Goal: Transaction & Acquisition: Subscribe to service/newsletter

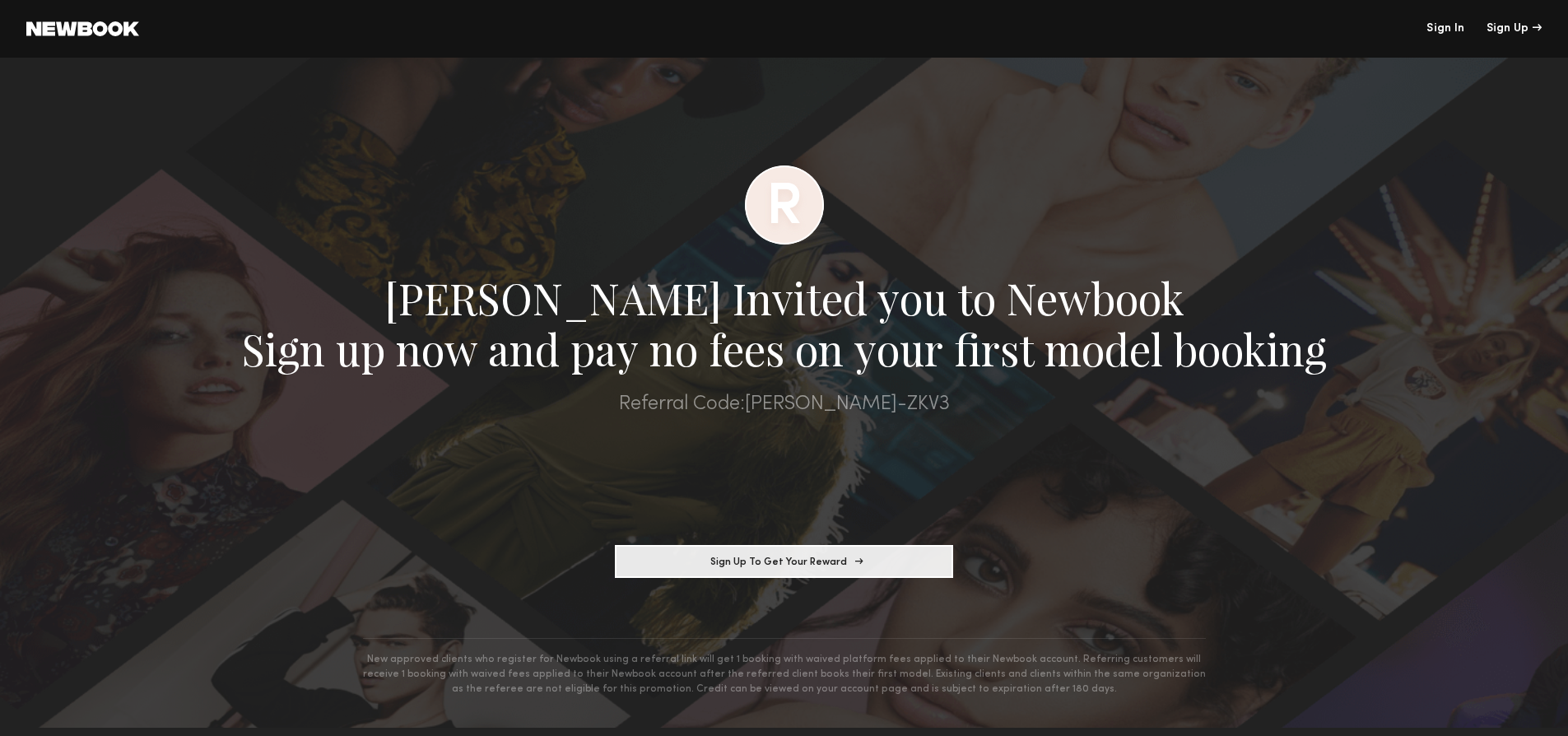
click at [750, 573] on button "Sign Up To Get Your Reward" at bounding box center [784, 562] width 339 height 33
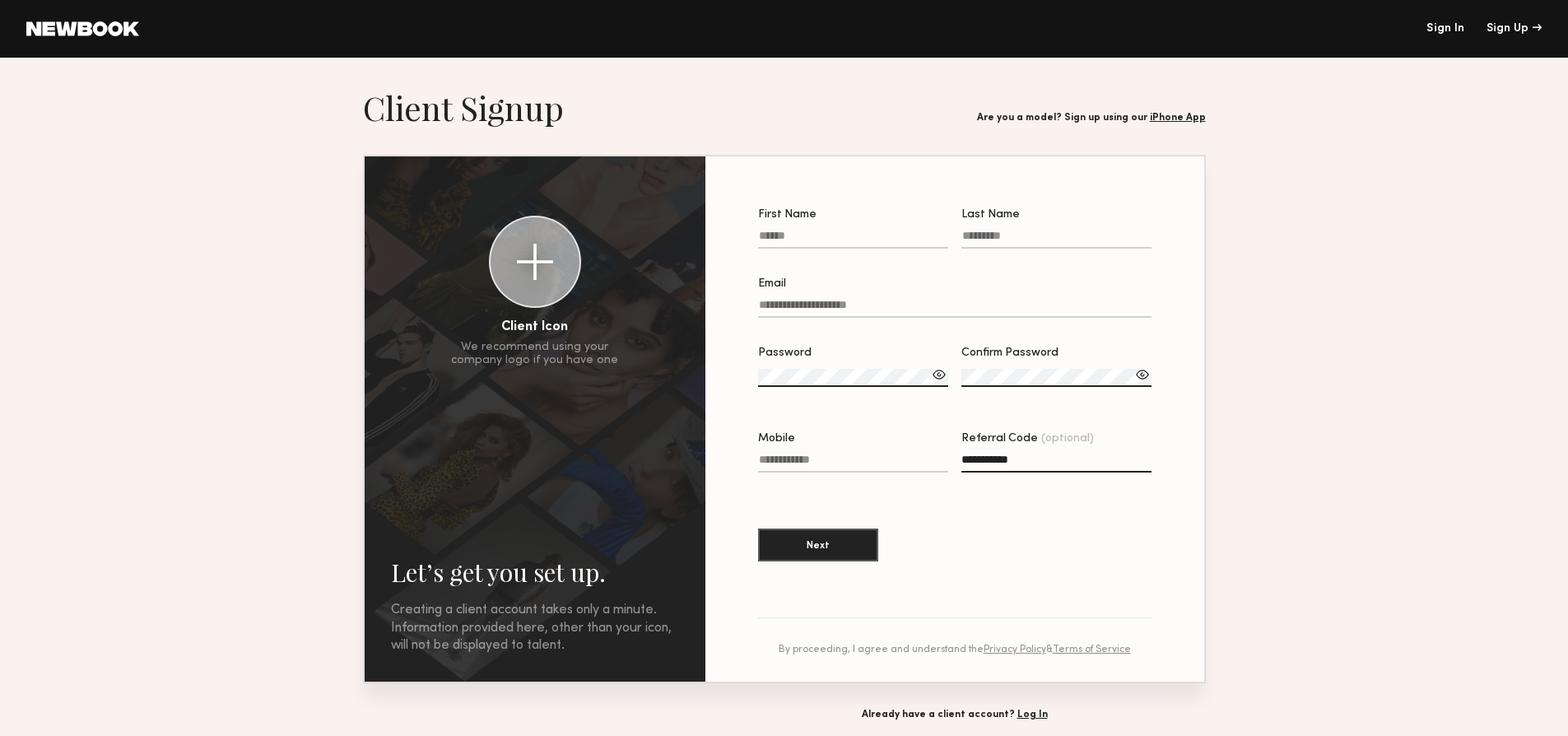
click at [1179, 118] on link "iPhone App" at bounding box center [1177, 117] width 56 height 10
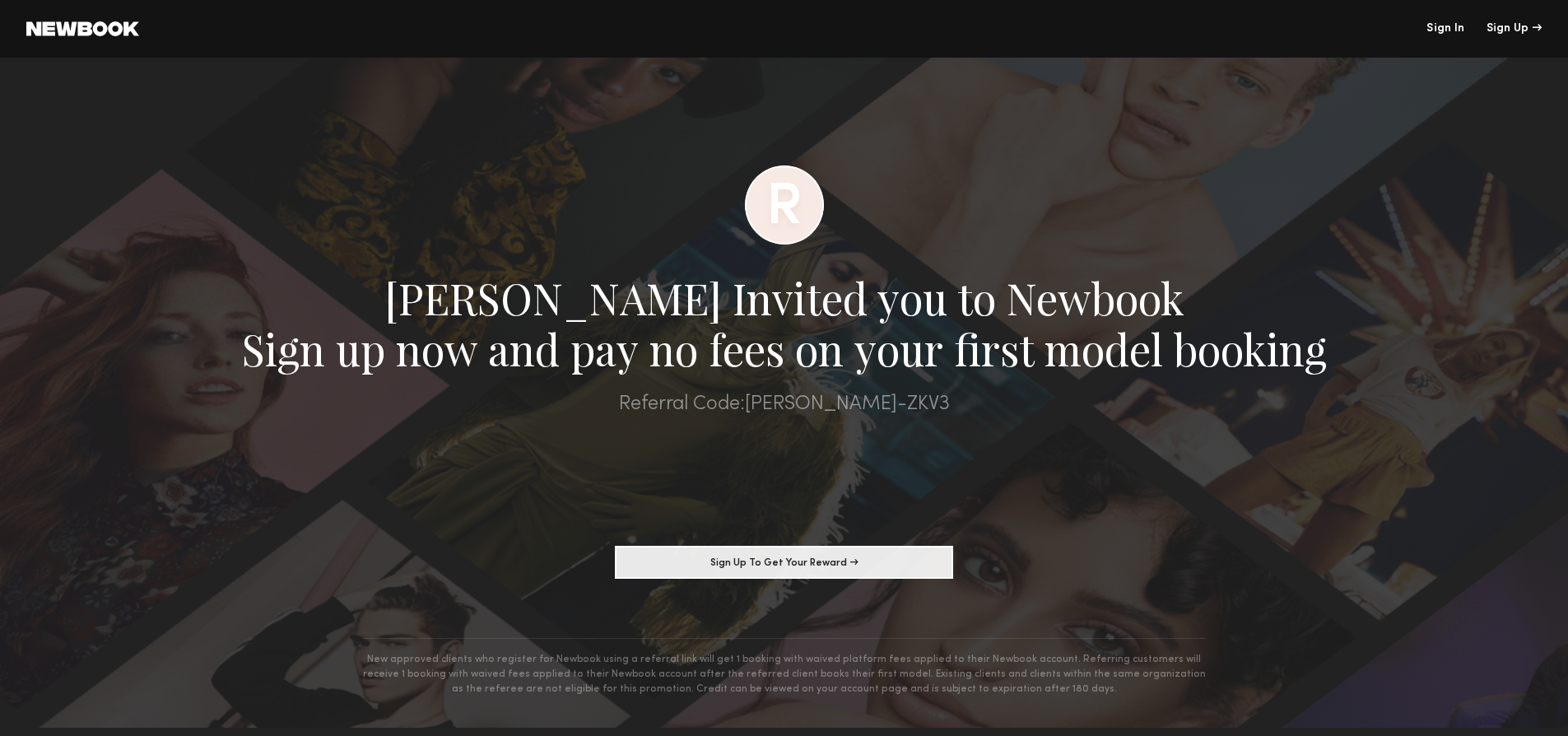
drag, startPoint x: 889, startPoint y: 402, endPoint x: 795, endPoint y: 403, distance: 94.0
click at [795, 403] on div "Referral Code: RACHEL-ZKV3" at bounding box center [784, 404] width 1568 height 21
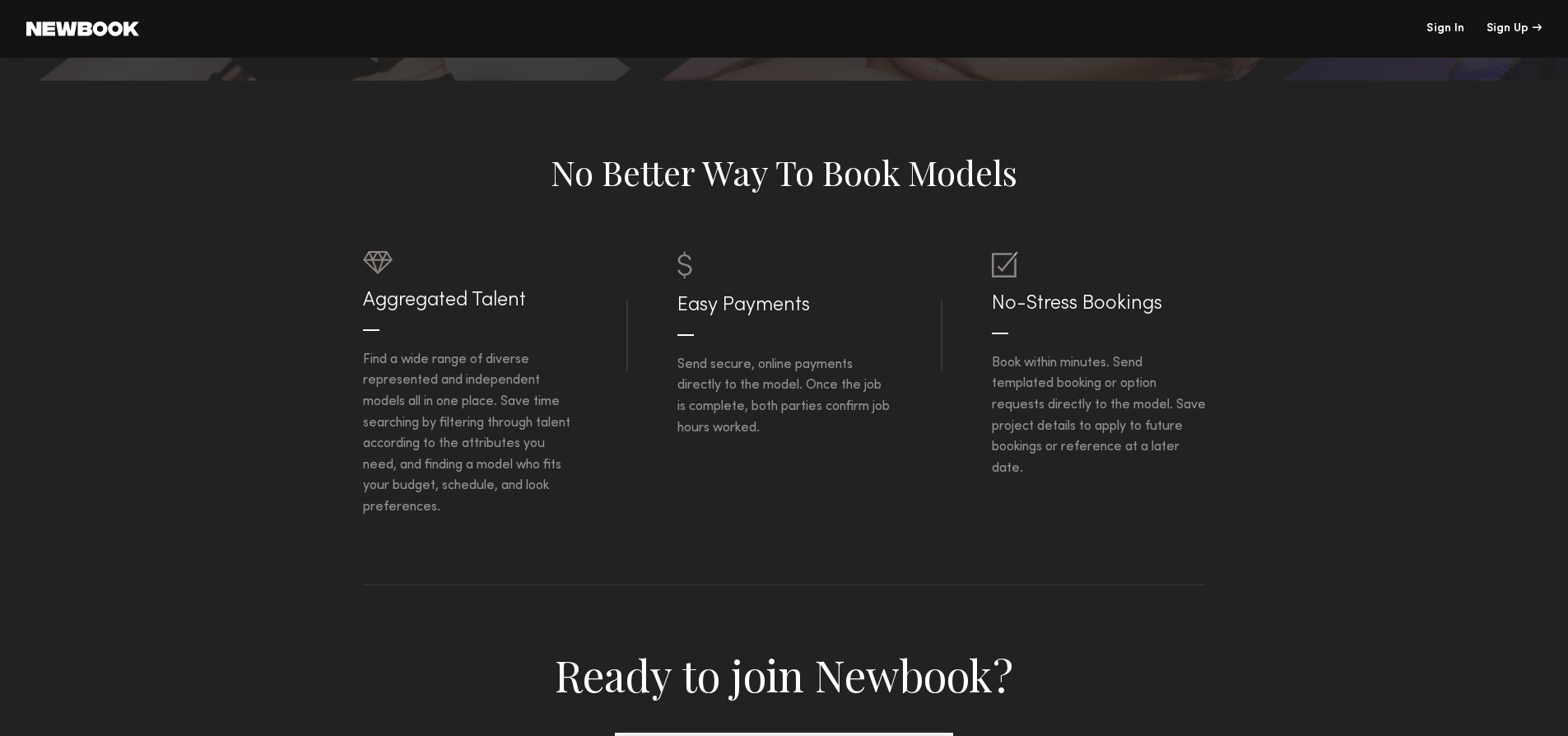
scroll to position [806, 0]
